Goal: Information Seeking & Learning: Learn about a topic

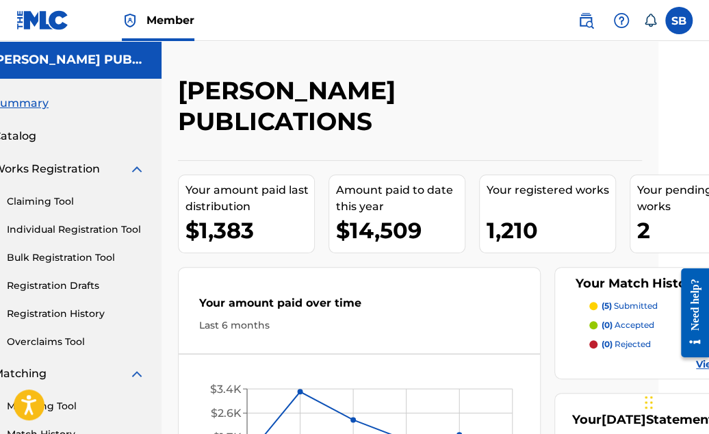
scroll to position [0, 59]
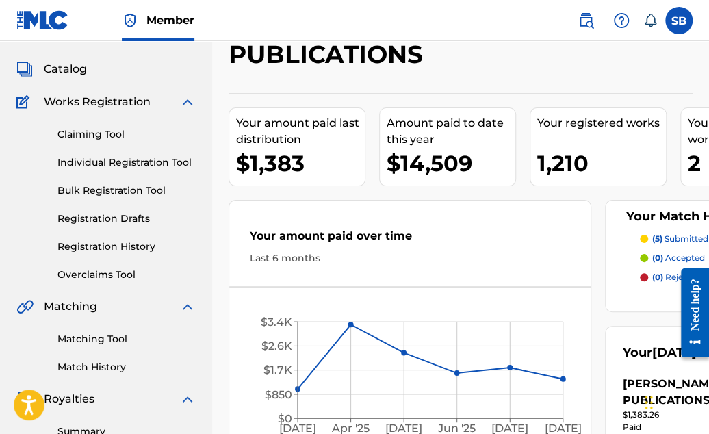
scroll to position [77, 0]
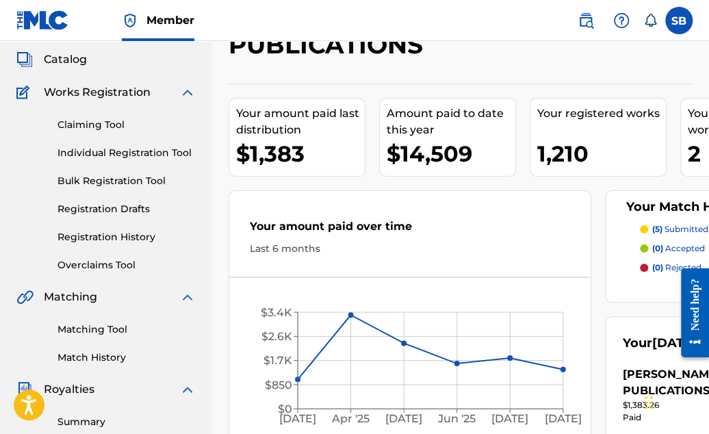
click at [155, 154] on link "Individual Registration Tool" at bounding box center [126, 153] width 138 height 14
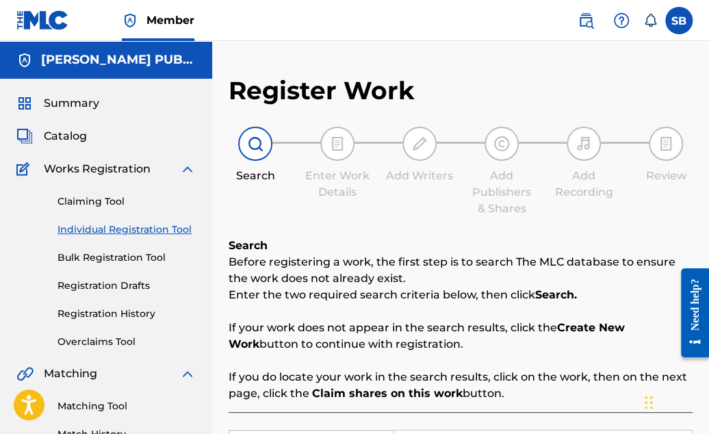
click at [143, 312] on link "Registration History" at bounding box center [126, 313] width 138 height 14
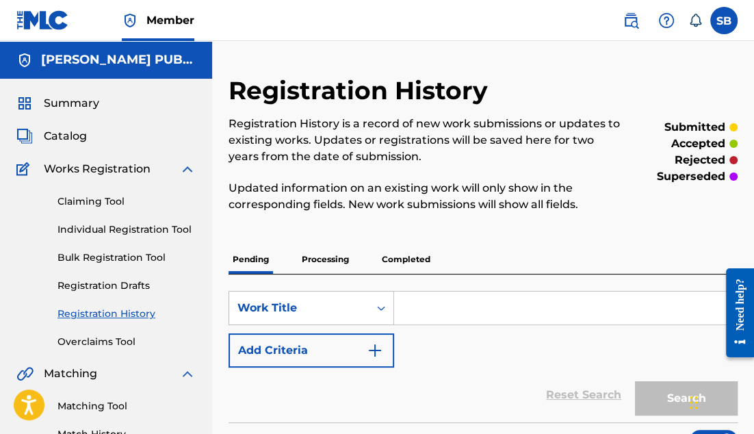
click at [75, 101] on span "Summary" at bounding box center [71, 103] width 55 height 16
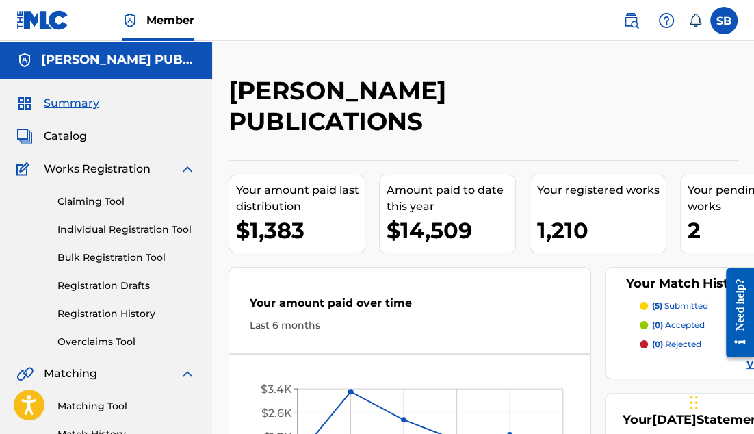
click at [55, 134] on span "Catalog" at bounding box center [65, 136] width 43 height 16
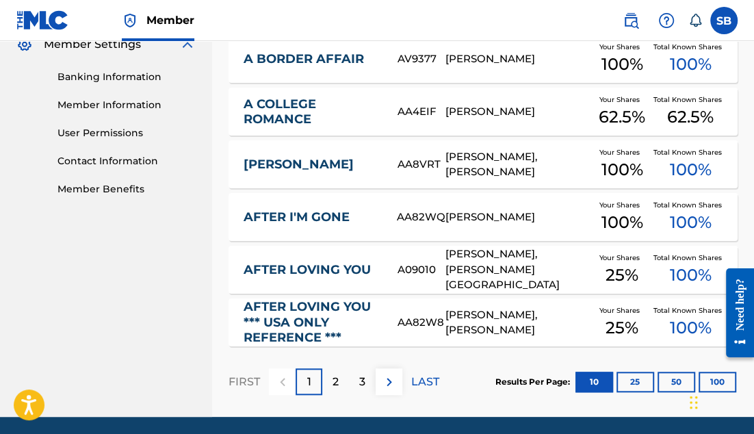
scroll to position [570, 0]
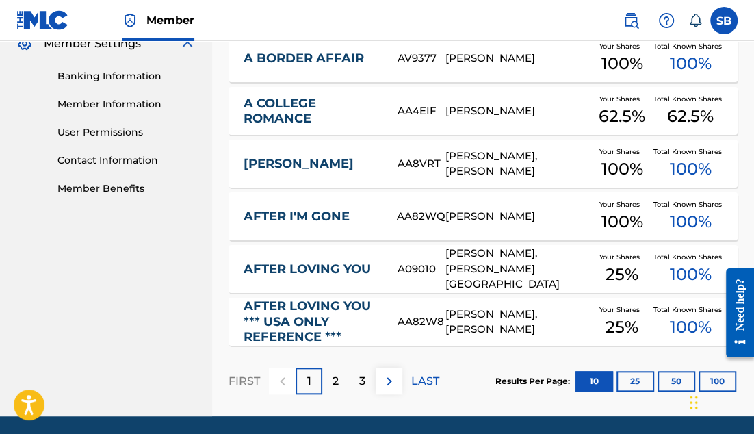
click at [633, 378] on button "25" at bounding box center [635, 381] width 38 height 21
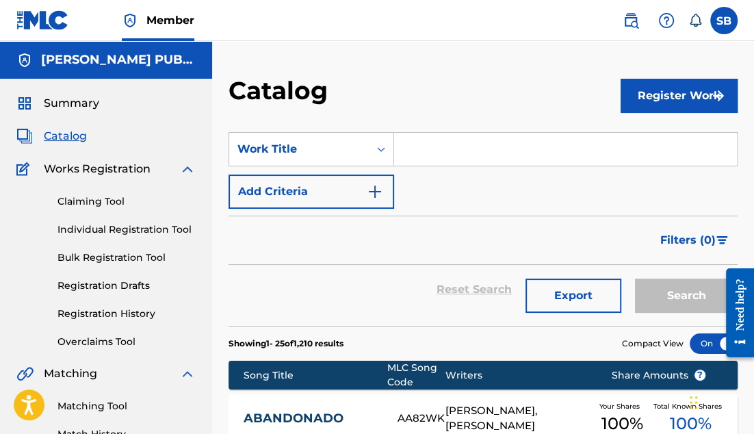
scroll to position [0, 0]
click at [375, 187] on img "Search Form" at bounding box center [375, 191] width 16 height 16
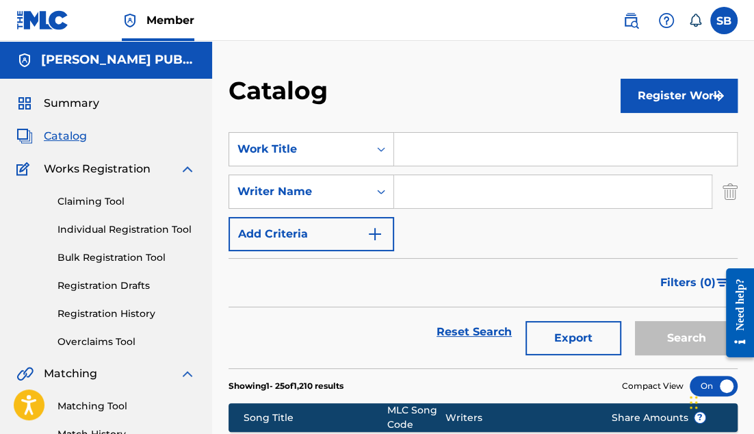
click at [439, 198] on input "Search Form" at bounding box center [552, 191] width 317 height 33
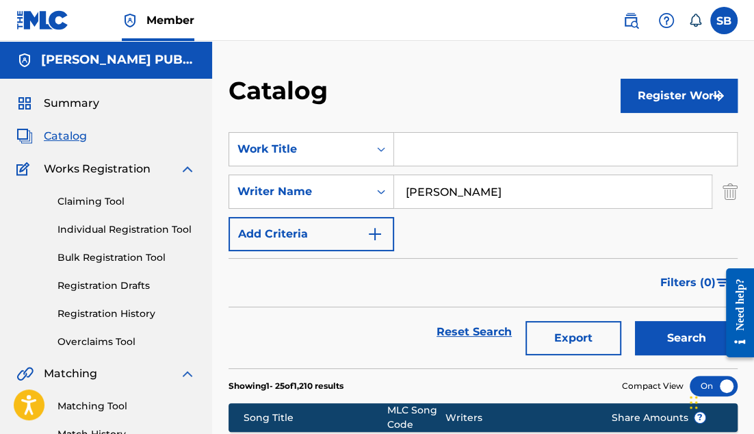
type input "[PERSON_NAME]"
click at [682, 329] on button "Search" at bounding box center [686, 338] width 103 height 34
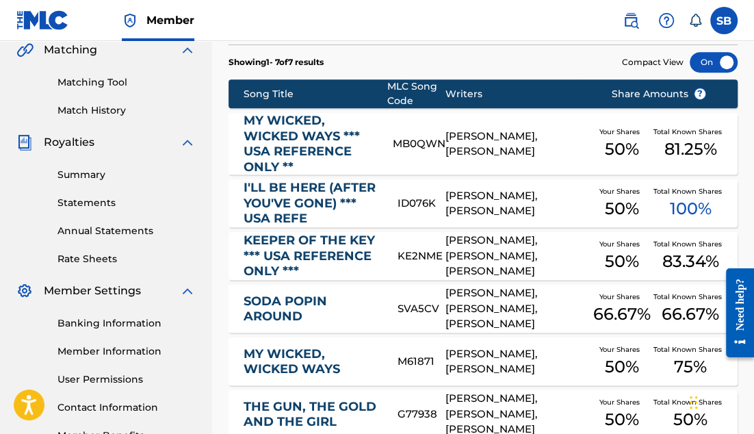
scroll to position [324, 0]
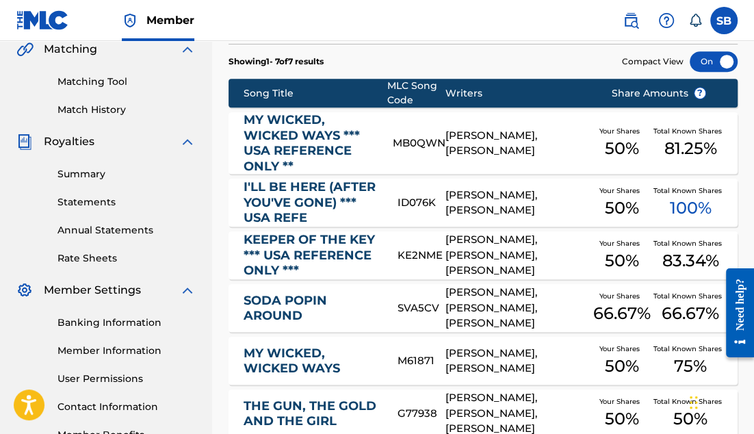
click at [296, 120] on link "MY WICKED, WICKED WAYS *** USA REFERENCE ONLY **" at bounding box center [308, 143] width 131 height 62
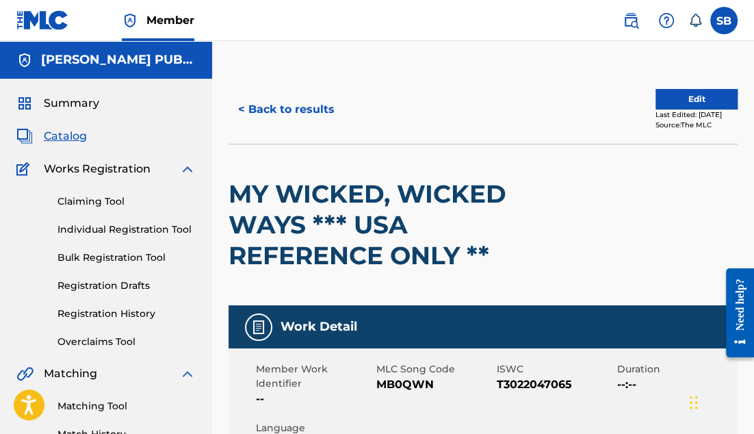
click at [260, 109] on button "< Back to results" at bounding box center [286, 109] width 116 height 34
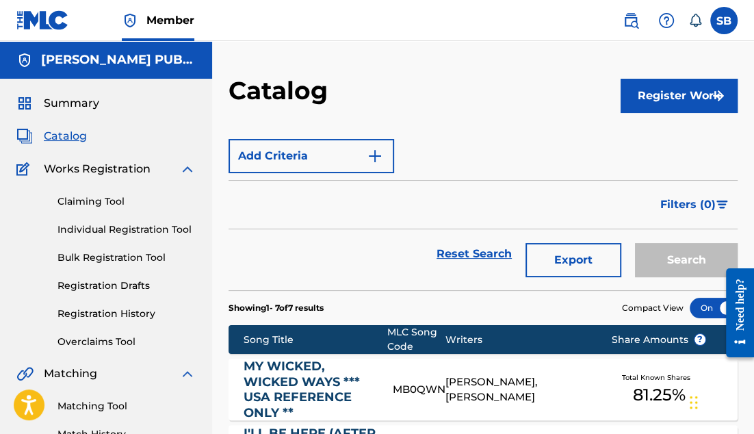
scroll to position [323, 0]
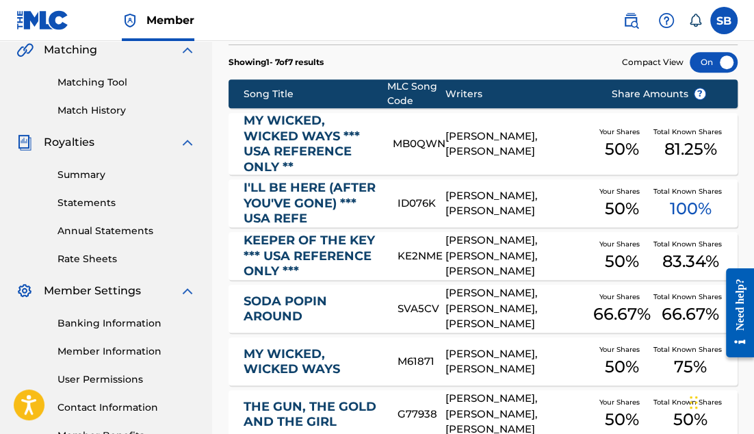
click at [288, 247] on link "KEEPER OF THE KEY *** USA REFERENCE ONLY ***" at bounding box center [310, 256] width 135 height 47
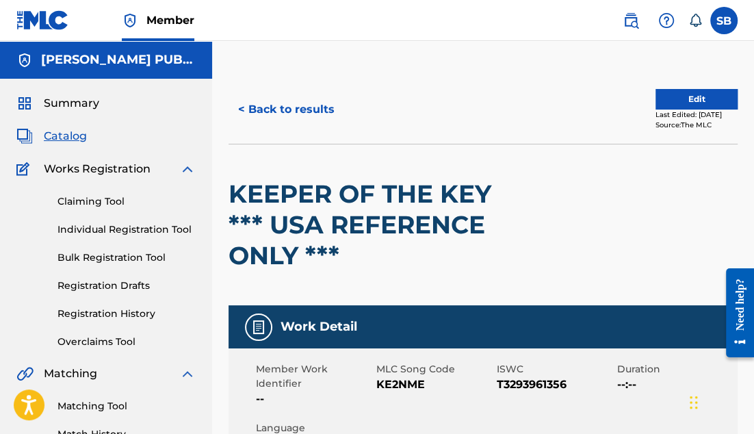
click at [255, 109] on button "< Back to results" at bounding box center [286, 109] width 116 height 34
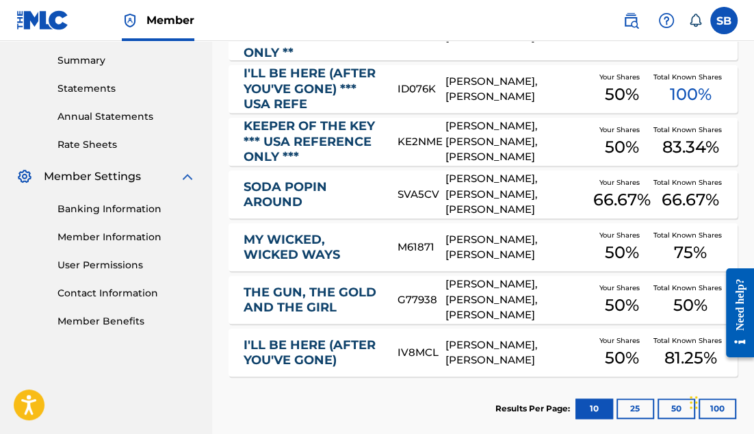
scroll to position [439, 0]
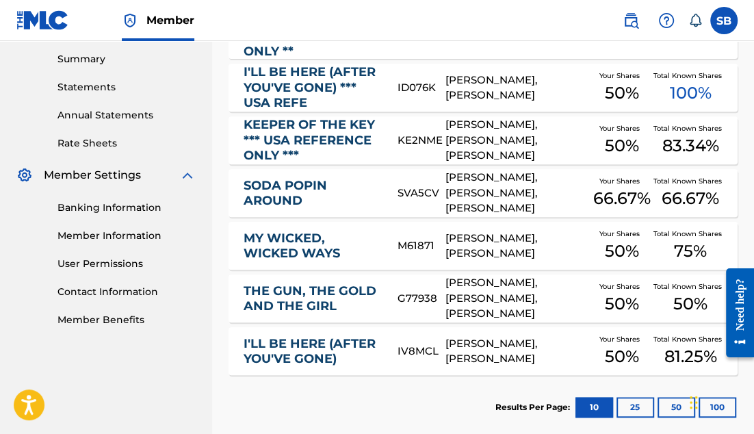
click at [282, 196] on link "SODA POPIN AROUND" at bounding box center [310, 193] width 135 height 31
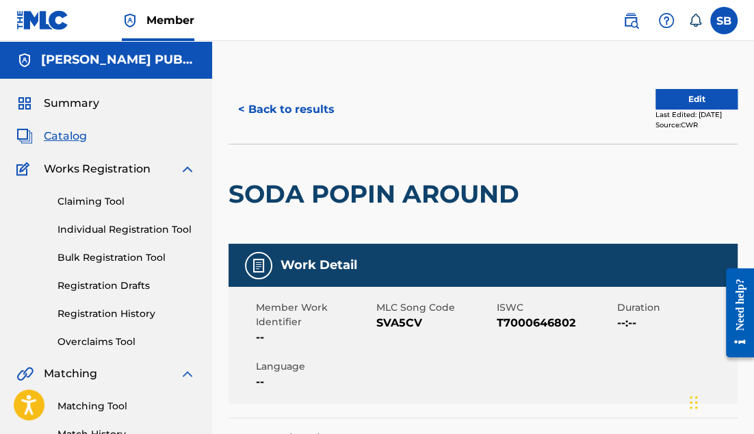
click at [308, 106] on button "< Back to results" at bounding box center [286, 109] width 116 height 34
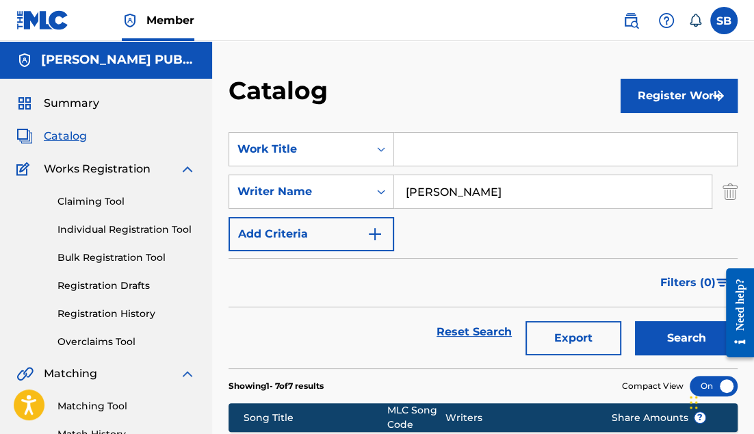
click at [632, 16] on img at bounding box center [630, 20] width 16 height 16
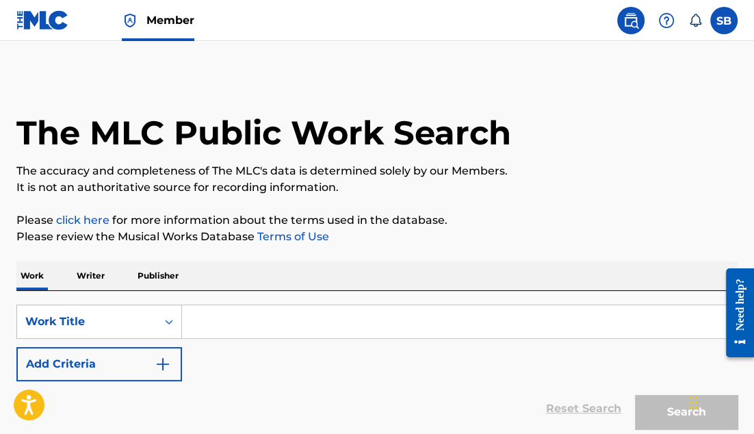
click at [291, 321] on input "Search Form" at bounding box center [459, 321] width 555 height 33
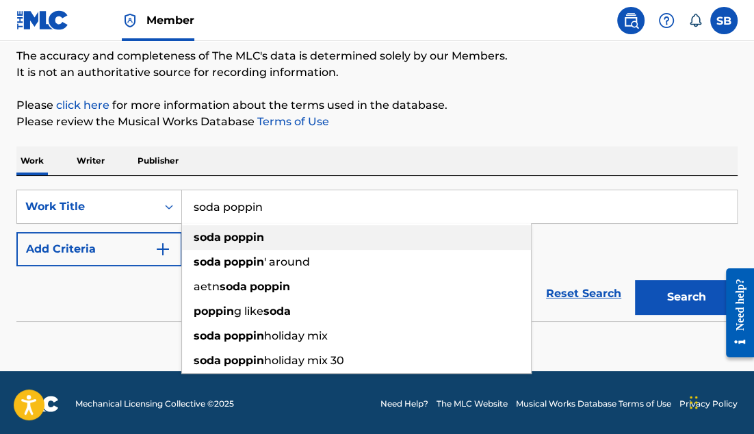
scroll to position [114, 0]
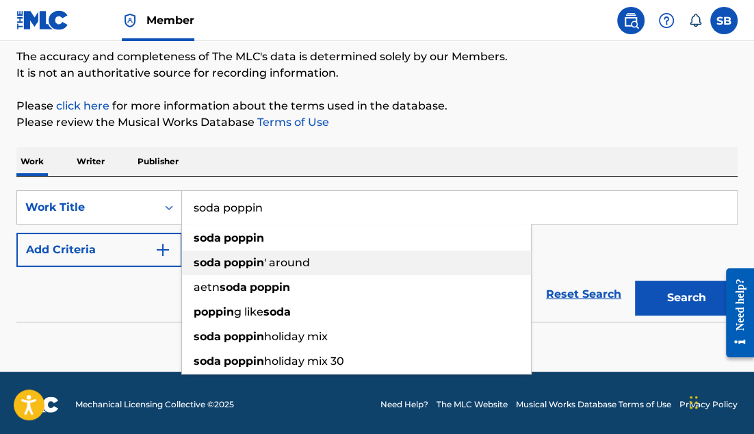
click at [224, 261] on strong "poppin" at bounding box center [244, 262] width 40 height 13
type input "soda poppin' around"
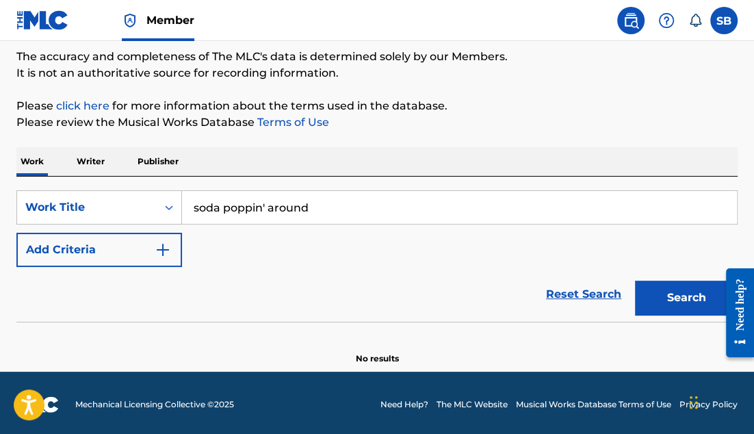
click at [685, 290] on button "Search" at bounding box center [686, 297] width 103 height 34
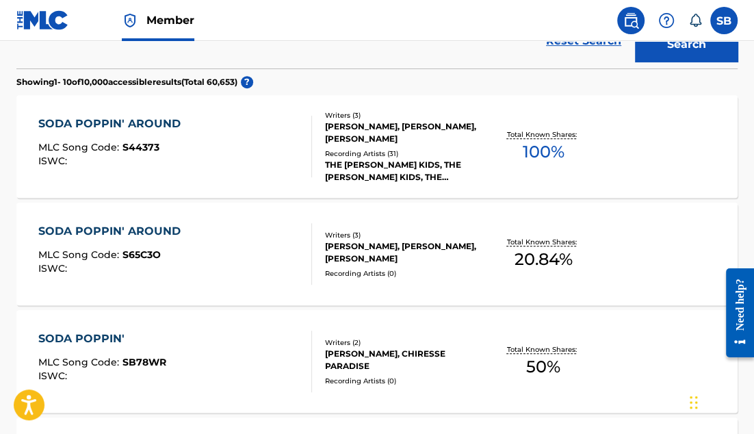
scroll to position [369, 0]
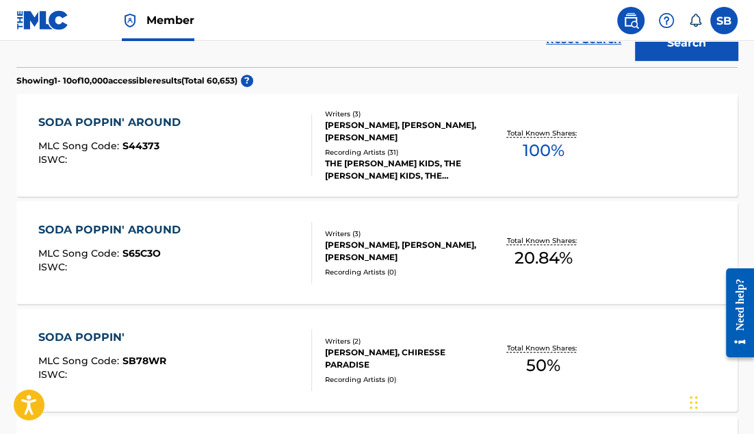
click at [147, 116] on div "SODA POPPIN' AROUND" at bounding box center [112, 122] width 149 height 16
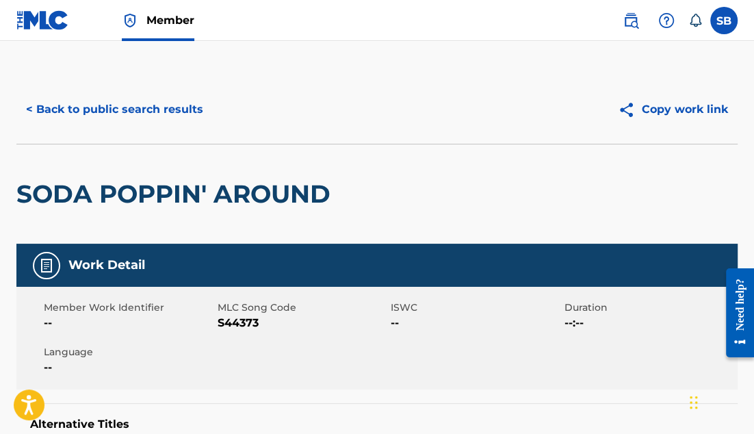
click at [92, 114] on button "< Back to public search results" at bounding box center [114, 109] width 196 height 34
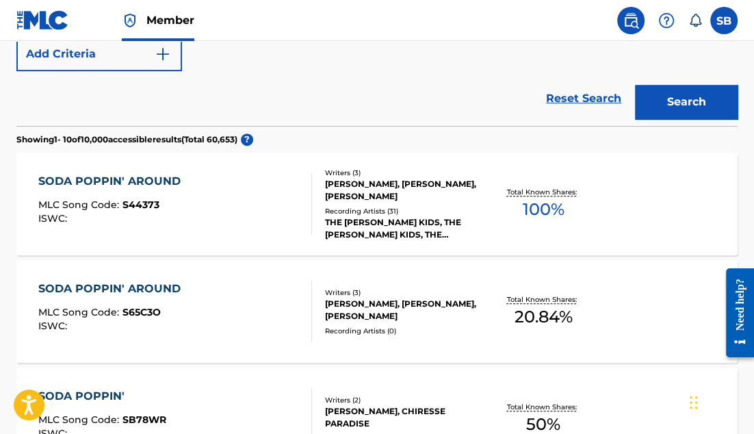
scroll to position [304, 0]
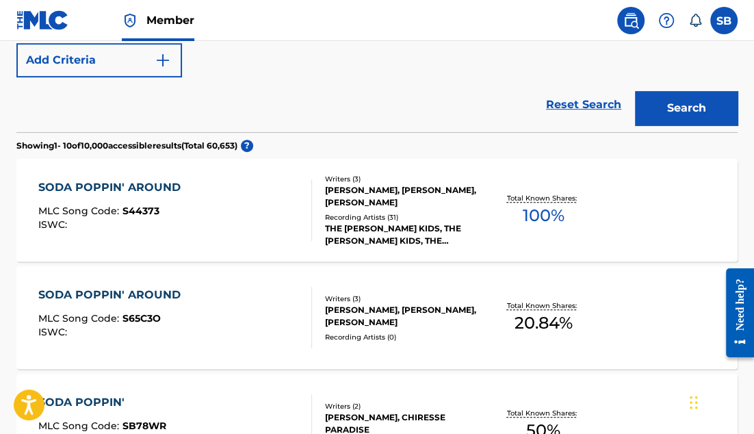
click at [55, 291] on div "SODA POPPIN' AROUND" at bounding box center [112, 295] width 149 height 16
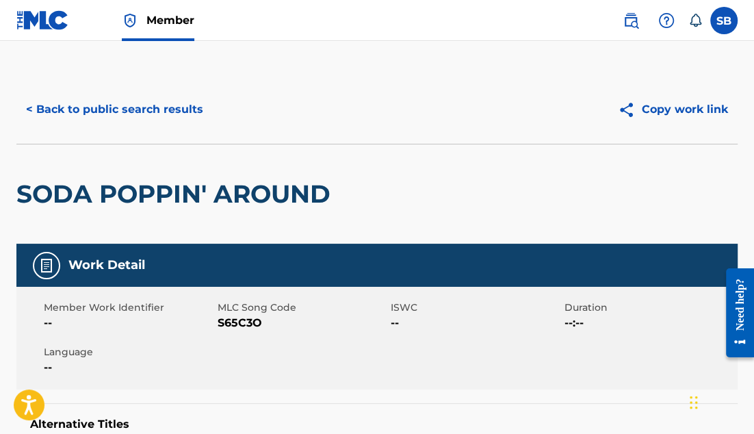
click at [135, 109] on button "< Back to public search results" at bounding box center [114, 109] width 196 height 34
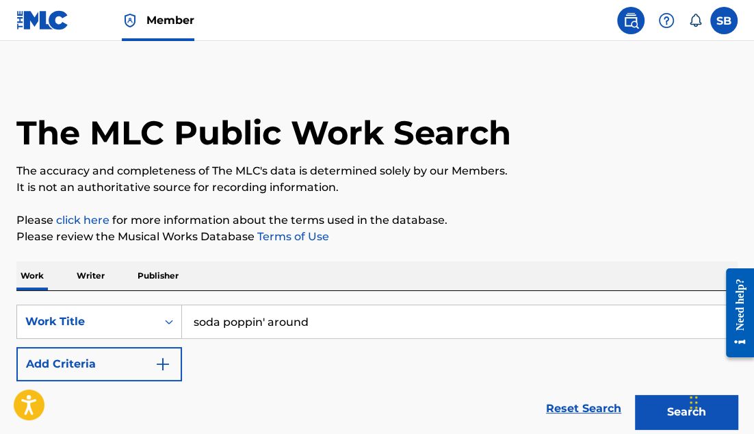
click at [47, 22] on img at bounding box center [42, 20] width 53 height 20
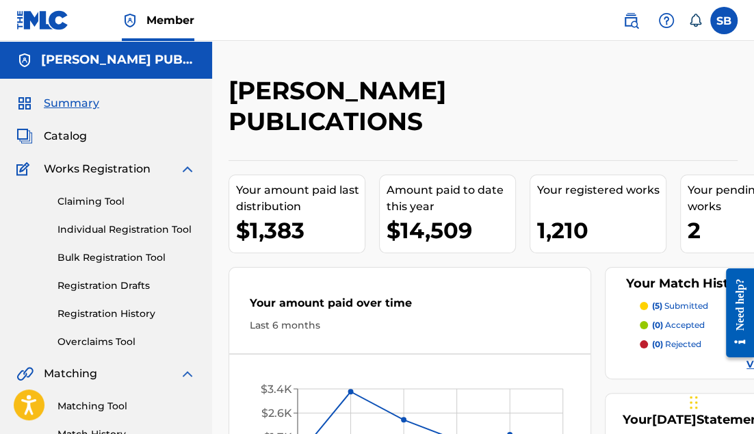
click at [66, 135] on span "Catalog" at bounding box center [65, 136] width 43 height 16
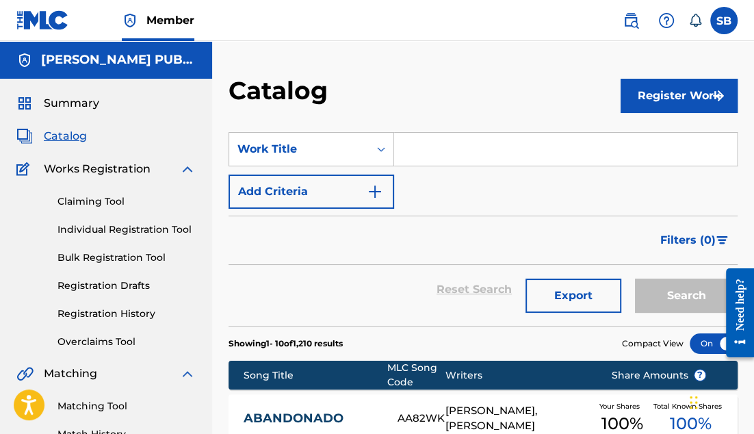
click at [373, 190] on img "Search Form" at bounding box center [375, 191] width 16 height 16
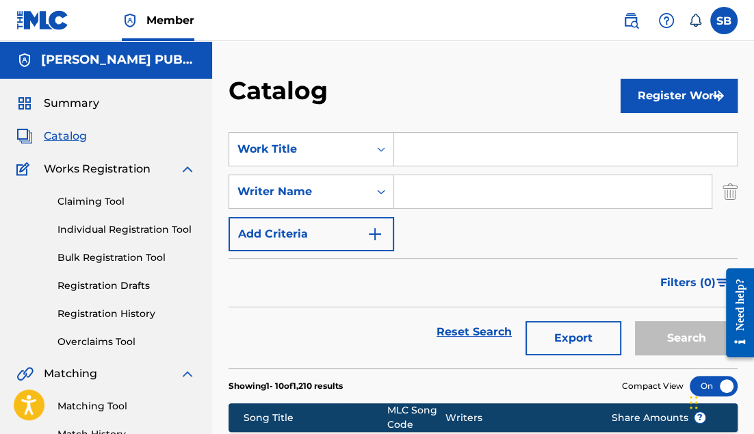
click at [455, 190] on input "Search Form" at bounding box center [552, 191] width 317 height 33
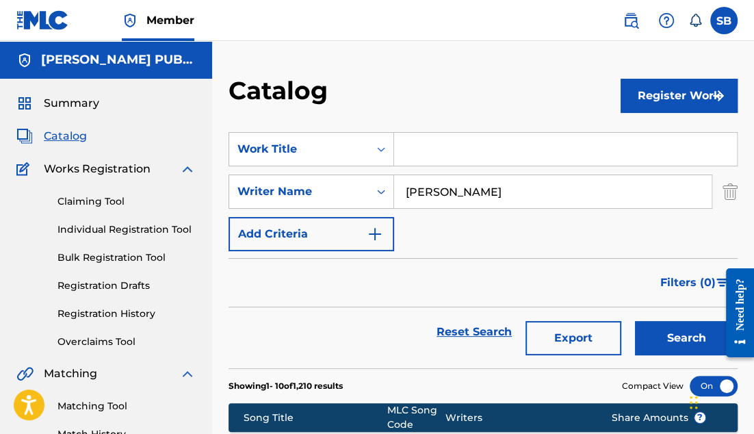
type input "[PERSON_NAME]"
click at [696, 339] on button "Search" at bounding box center [686, 338] width 103 height 34
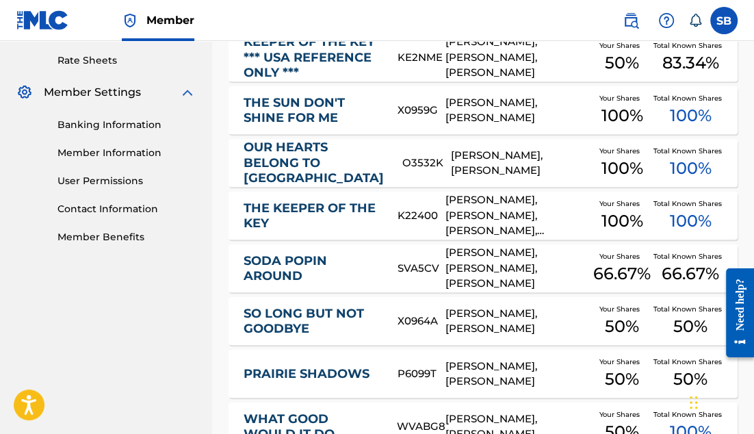
scroll to position [520, 0]
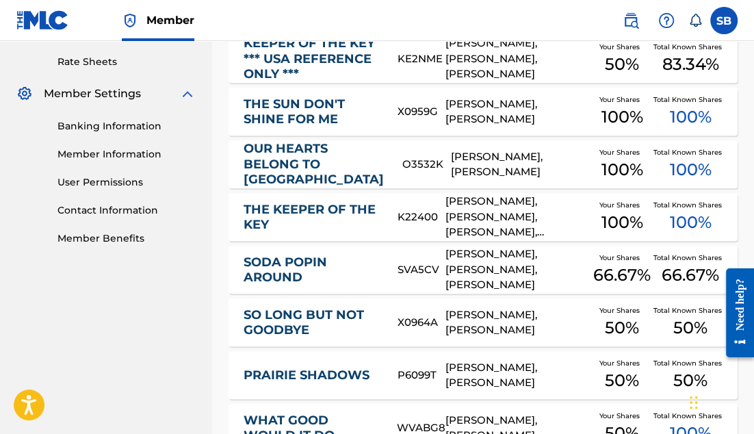
click at [297, 204] on link "THE KEEPER OF THE KEY" at bounding box center [310, 217] width 135 height 31
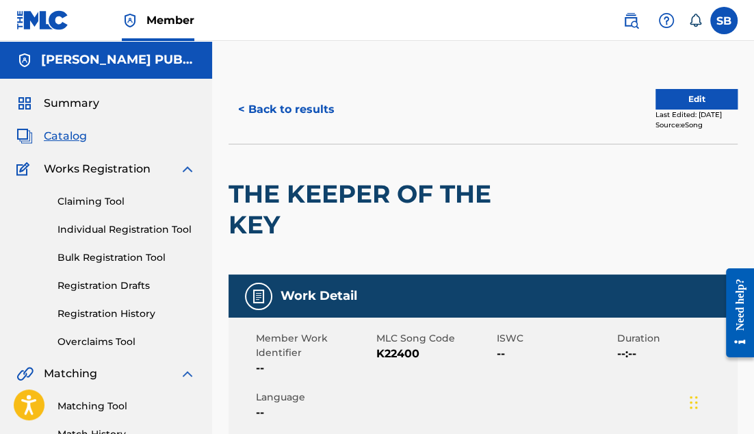
click at [70, 136] on span "Catalog" at bounding box center [65, 136] width 43 height 16
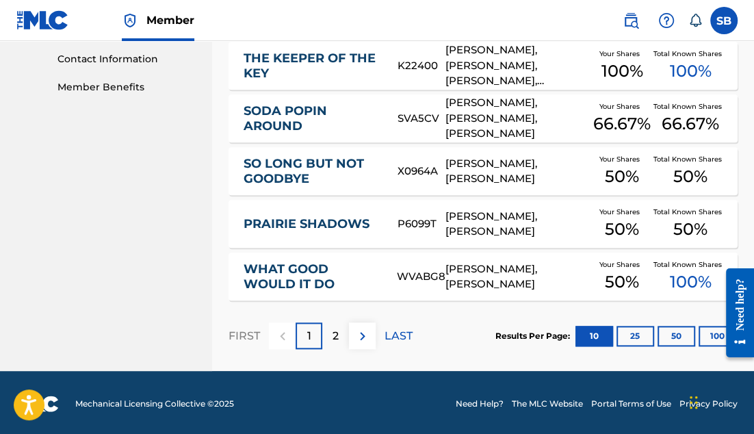
scroll to position [671, 0]
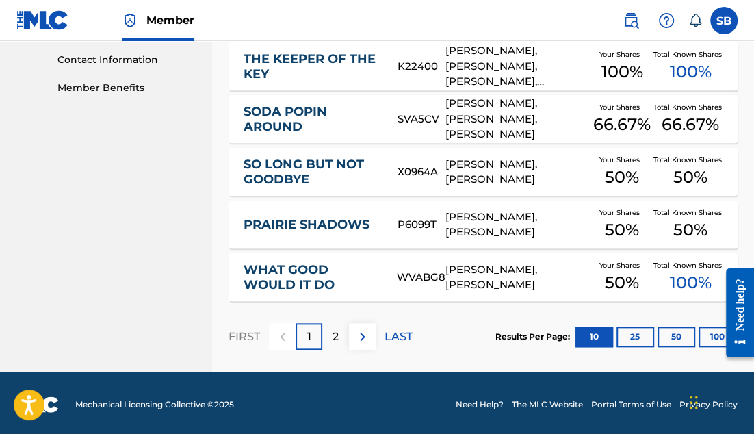
click at [330, 329] on div "2" at bounding box center [335, 336] width 27 height 27
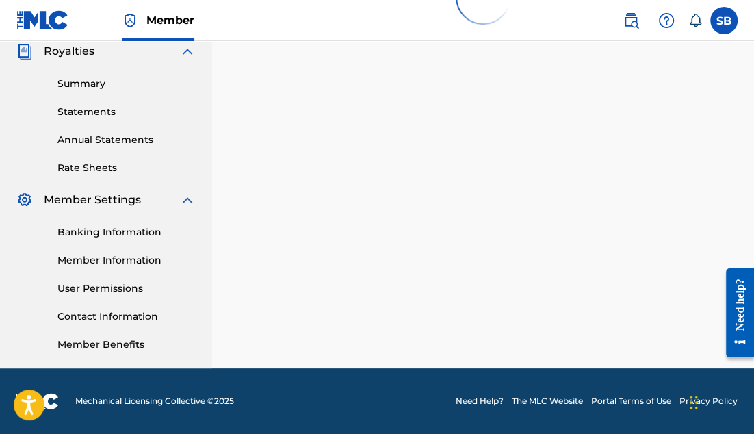
scroll to position [412, 0]
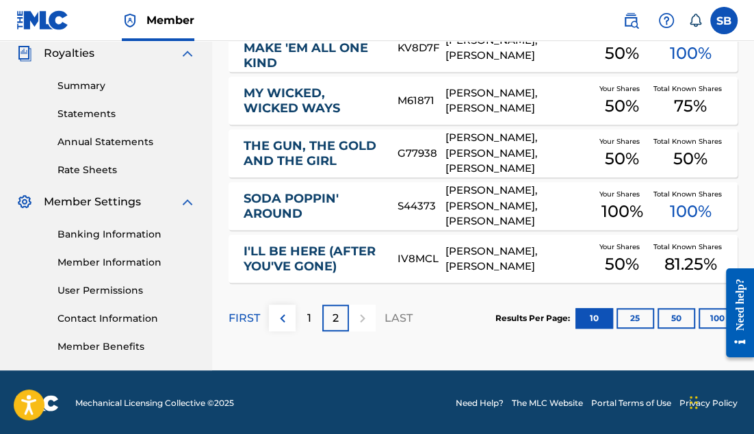
click at [250, 148] on link "THE GUN, THE GOLD AND THE GIRL" at bounding box center [310, 153] width 135 height 31
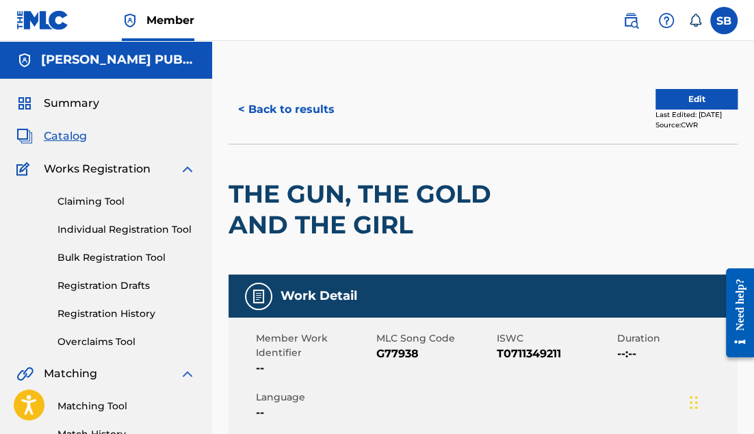
click at [72, 101] on span "Summary" at bounding box center [71, 103] width 55 height 16
